Goal: Task Accomplishment & Management: Complete application form

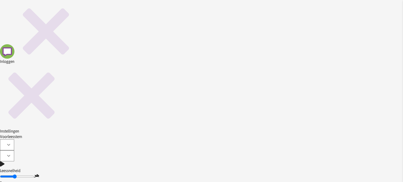
scroll to position [606, 0]
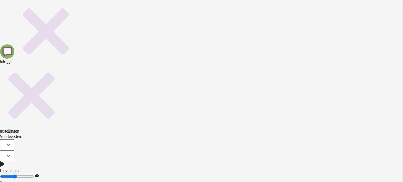
scroll to position [0, 0]
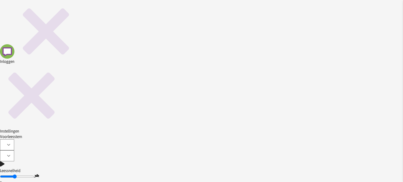
checkbox input "false"
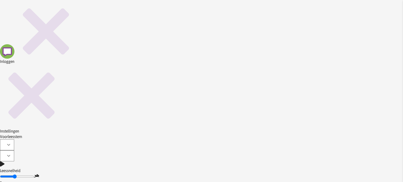
type input "[EMAIL_ADDRESS][DOMAIN_NAME]"
type input "[PERSON_NAME]"
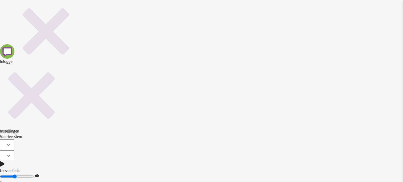
type input "[EMAIL_ADDRESS][DOMAIN_NAME]"
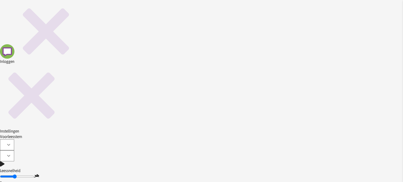
type input "....."
type input "[PERSON_NAME]"
type input "Anke"
type input "Frederickx"
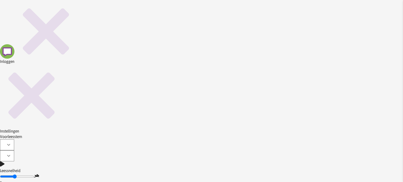
type input "[PERSON_NAME]"
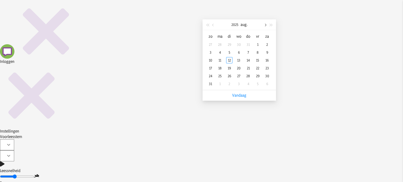
click at [264, 26] on span "button" at bounding box center [265, 25] width 3 height 3
click at [238, 62] on div "17" at bounding box center [238, 60] width 6 height 6
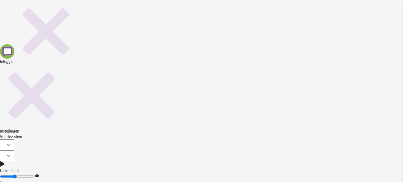
type input "[DATE]"
type input "[FINANCIAL_ID]"
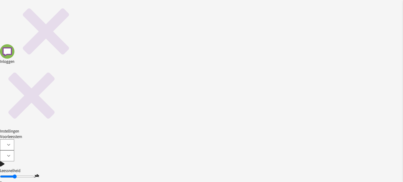
type input "....."
type input "[PERSON_NAME]"
type input "Anke"
type input "Frederickx"
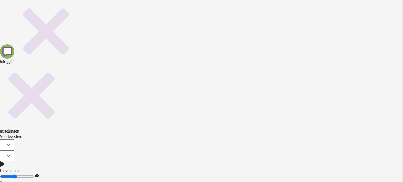
type input "[PERSON_NAME]"
type input "[FINANCIAL_ID]"
type input "[DATE]"
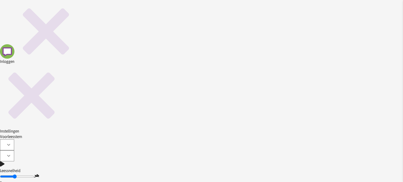
type input "co sleeper"
